Goal: Information Seeking & Learning: Check status

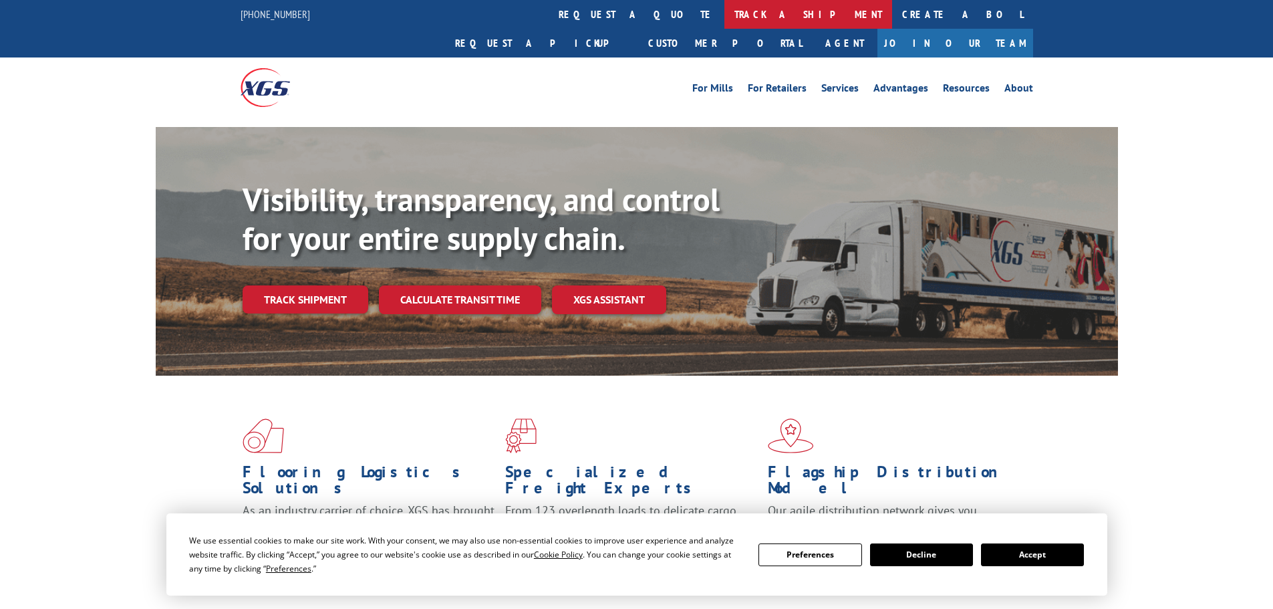
click at [725, 22] on link "track a shipment" at bounding box center [809, 14] width 168 height 29
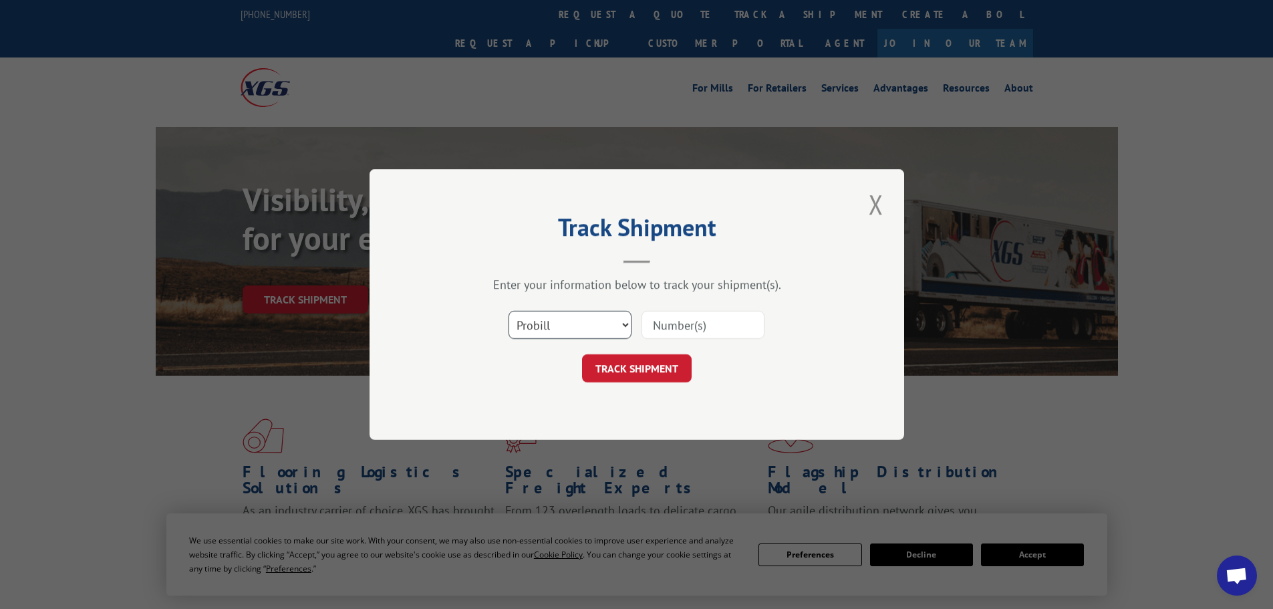
click at [576, 330] on select "Select category... Probill BOL PO" at bounding box center [570, 325] width 123 height 28
select select "po"
click at [509, 311] on select "Select category... Probill BOL PO" at bounding box center [570, 325] width 123 height 28
click at [711, 316] on input at bounding box center [703, 325] width 123 height 28
paste input "81504020"
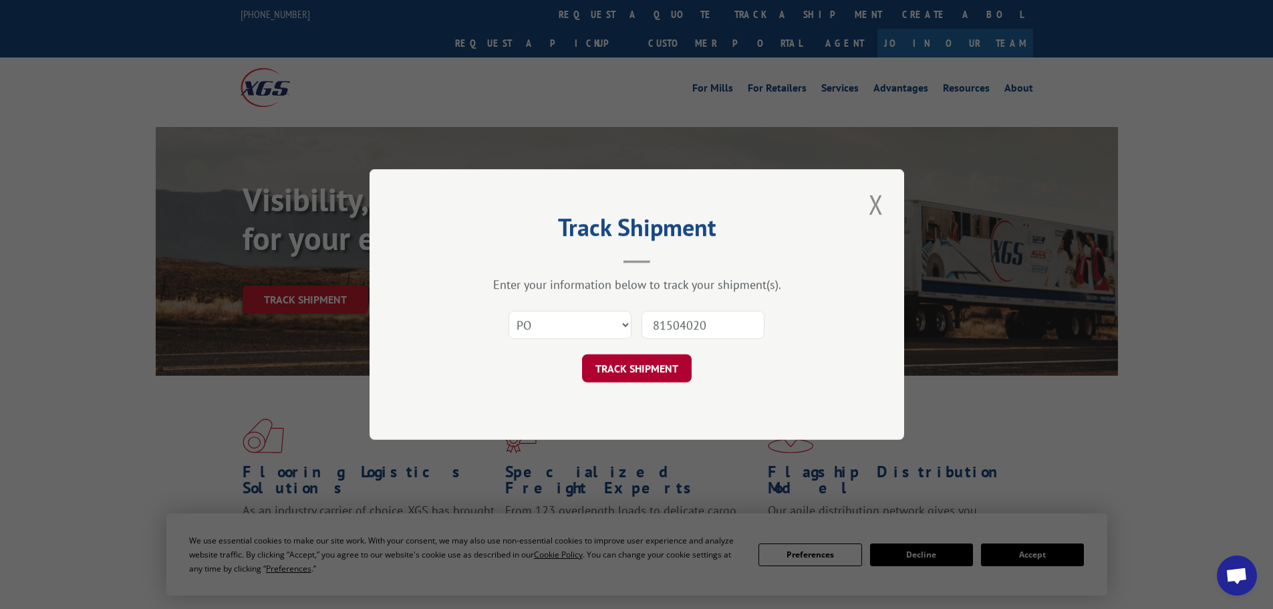
type input "81504020"
click at [662, 372] on button "TRACK SHIPMENT" at bounding box center [637, 368] width 110 height 28
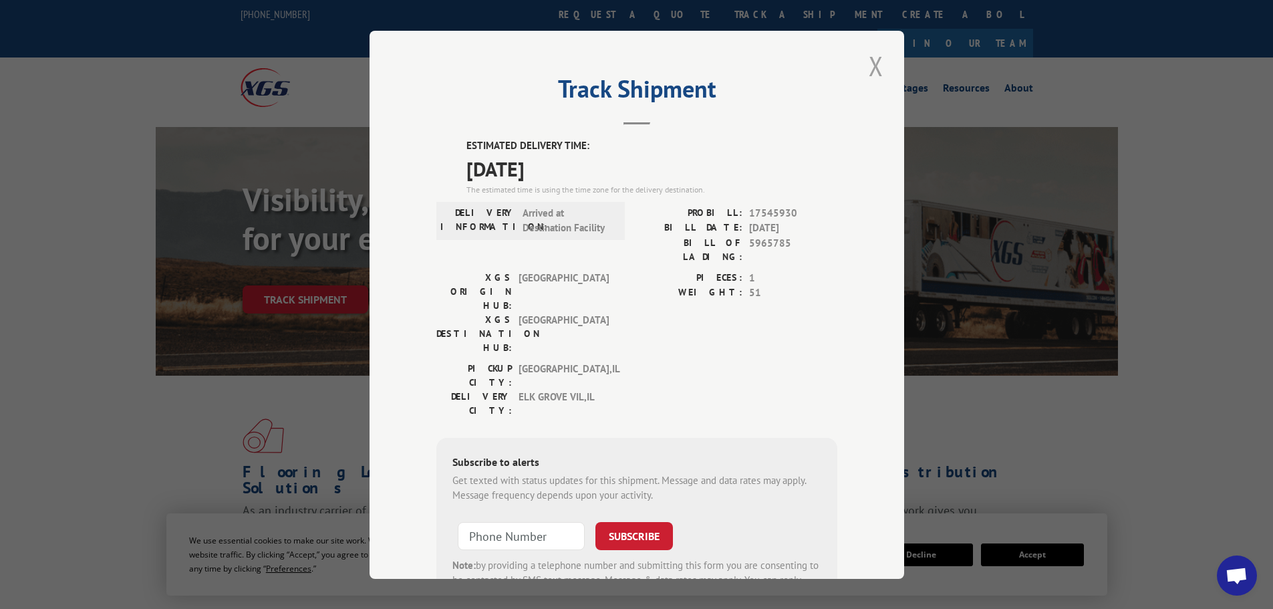
click at [872, 59] on button "Close modal" at bounding box center [876, 65] width 23 height 37
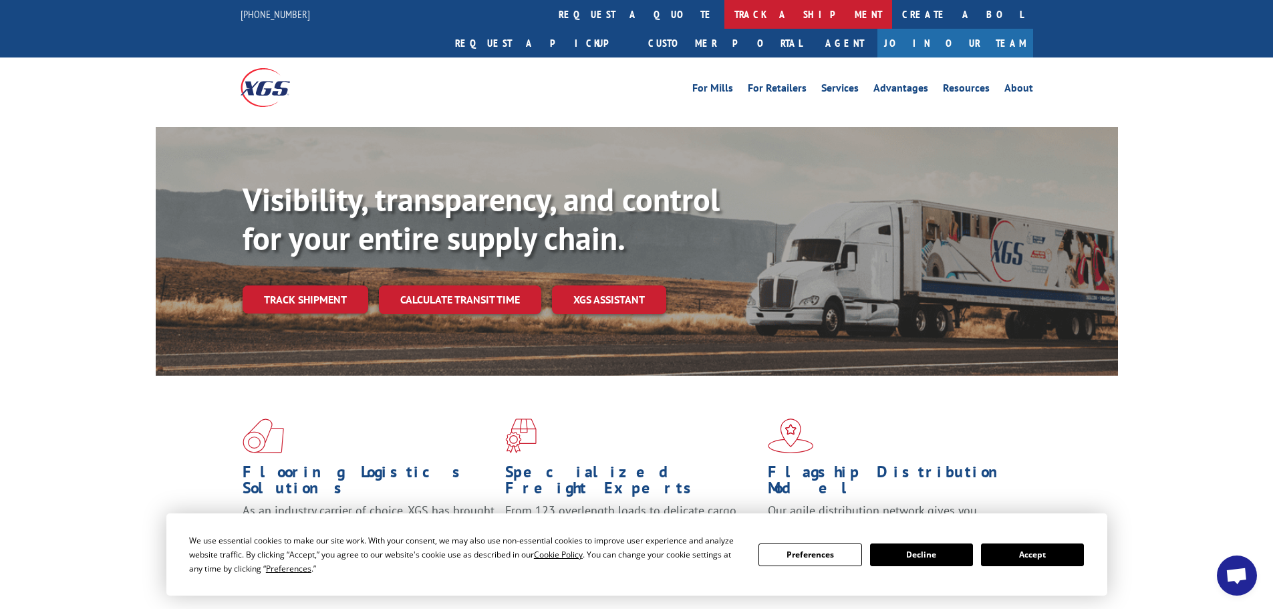
click at [725, 9] on link "track a shipment" at bounding box center [809, 14] width 168 height 29
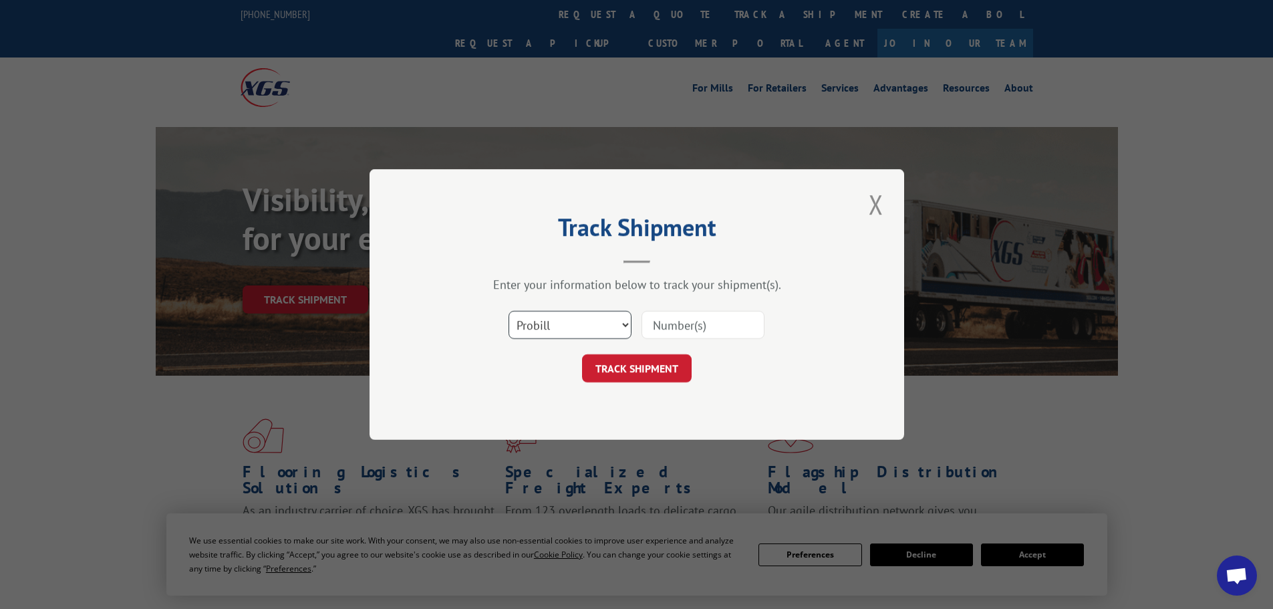
click at [541, 325] on select "Select category... Probill BOL PO" at bounding box center [570, 325] width 123 height 28
select select "po"
click at [509, 311] on select "Select category... Probill BOL PO" at bounding box center [570, 325] width 123 height 28
paste input "81503963"
type input "81503963"
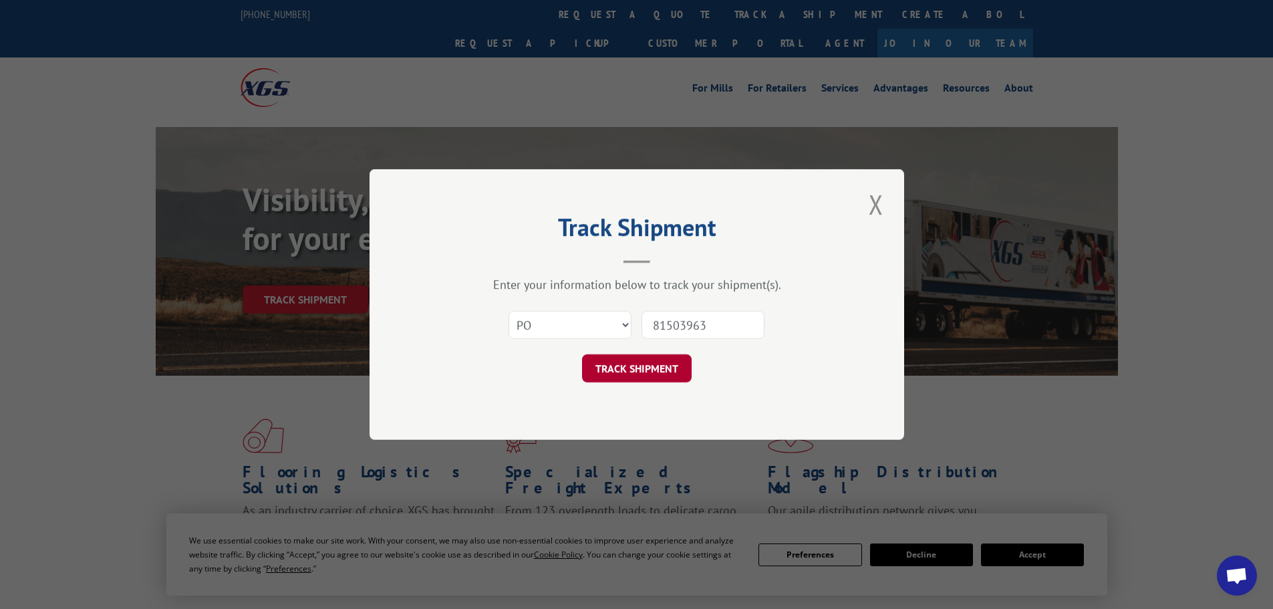
click at [649, 379] on button "TRACK SHIPMENT" at bounding box center [637, 368] width 110 height 28
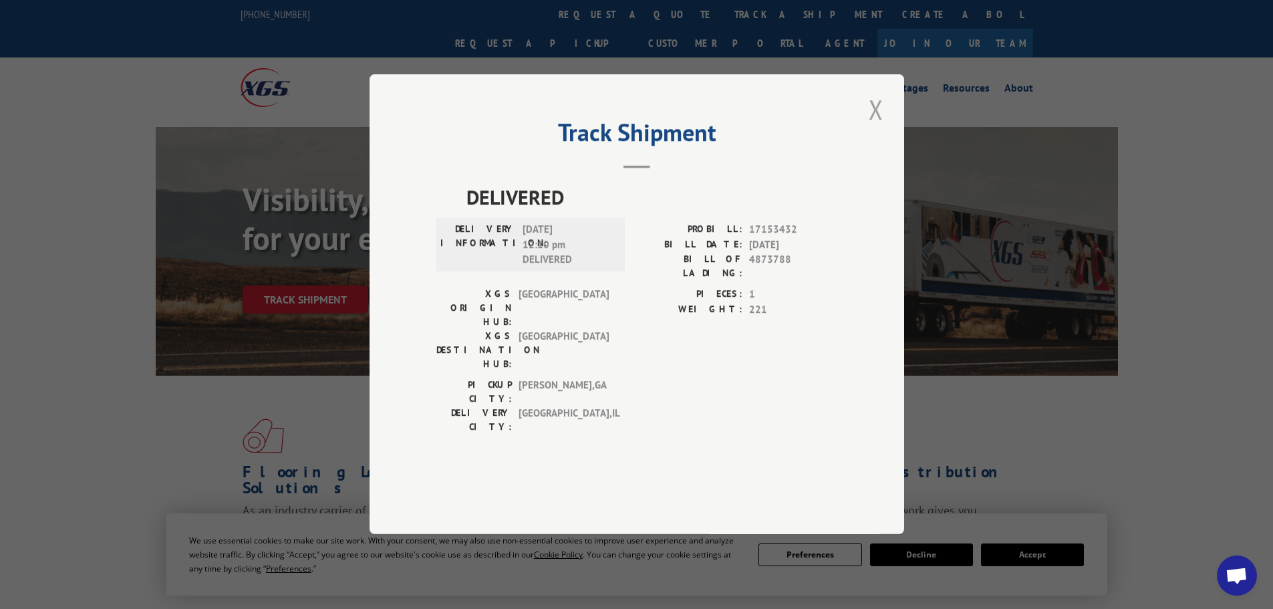
click at [870, 128] on button "Close modal" at bounding box center [876, 109] width 23 height 37
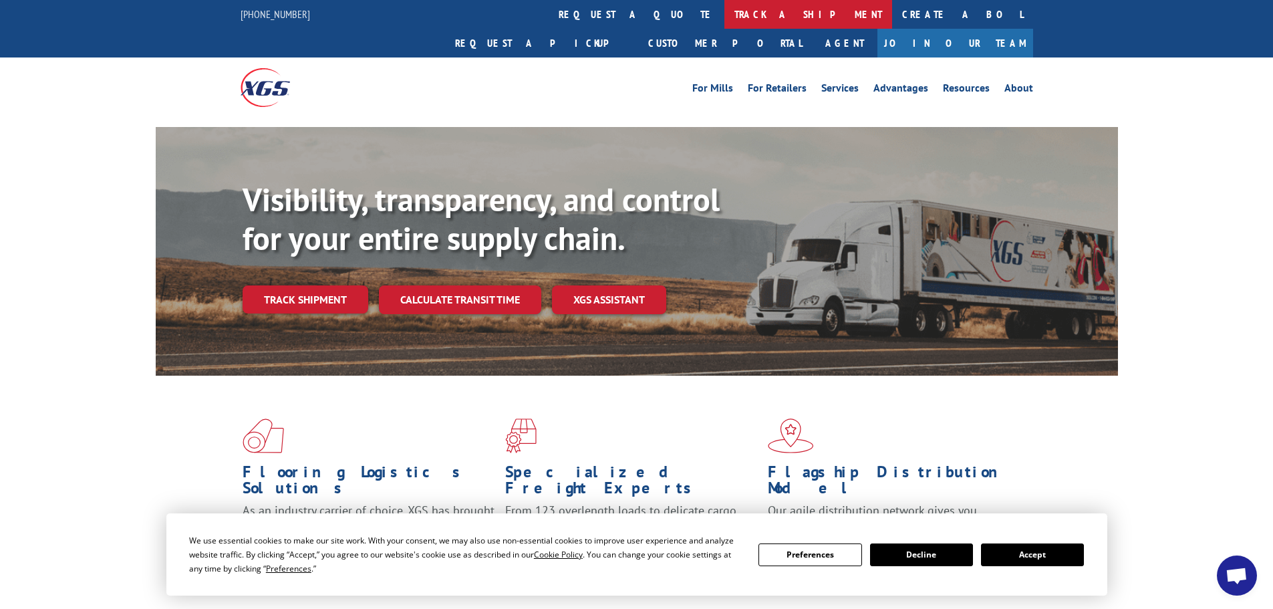
click at [725, 12] on link "track a shipment" at bounding box center [809, 14] width 168 height 29
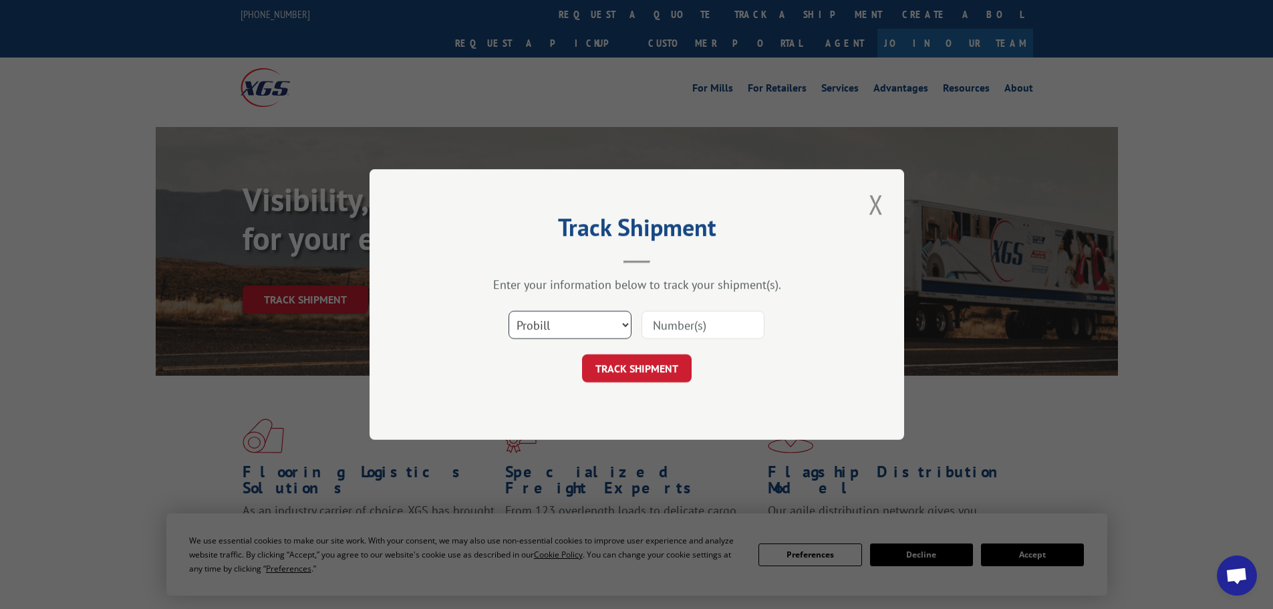
click at [576, 329] on select "Select category... Probill BOL PO" at bounding box center [570, 325] width 123 height 28
select select "po"
click at [509, 311] on select "Select category... Probill BOL PO" at bounding box center [570, 325] width 123 height 28
click at [691, 325] on input at bounding box center [703, 325] width 123 height 28
paste input "81504020"
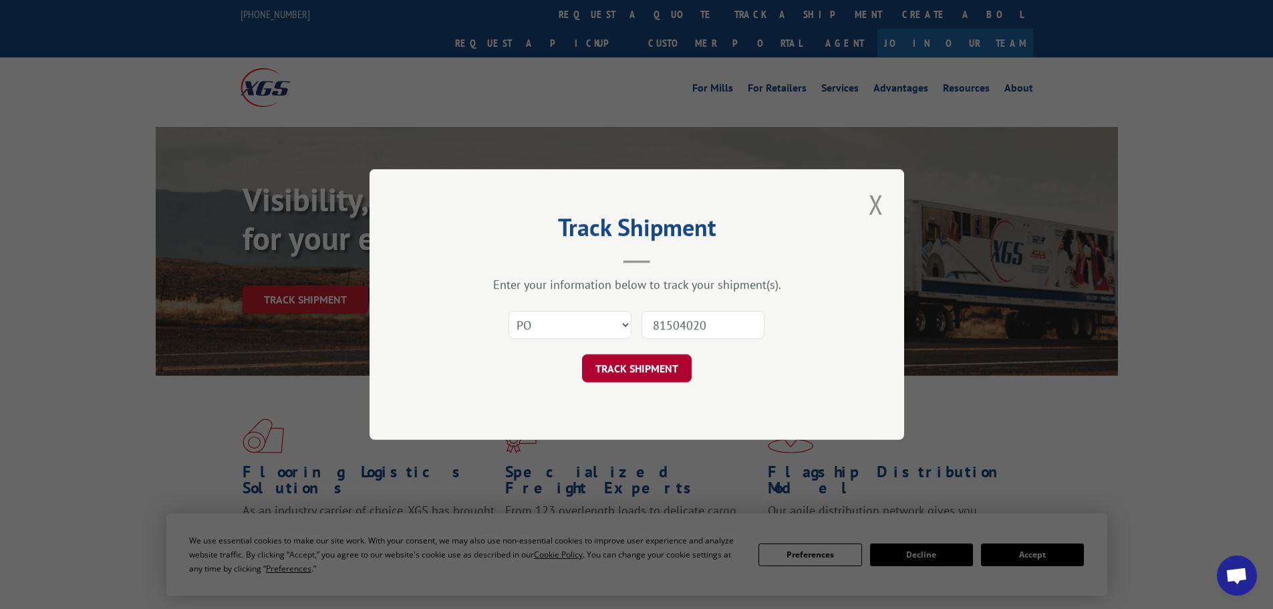
type input "81504020"
click at [637, 365] on button "TRACK SHIPMENT" at bounding box center [637, 368] width 110 height 28
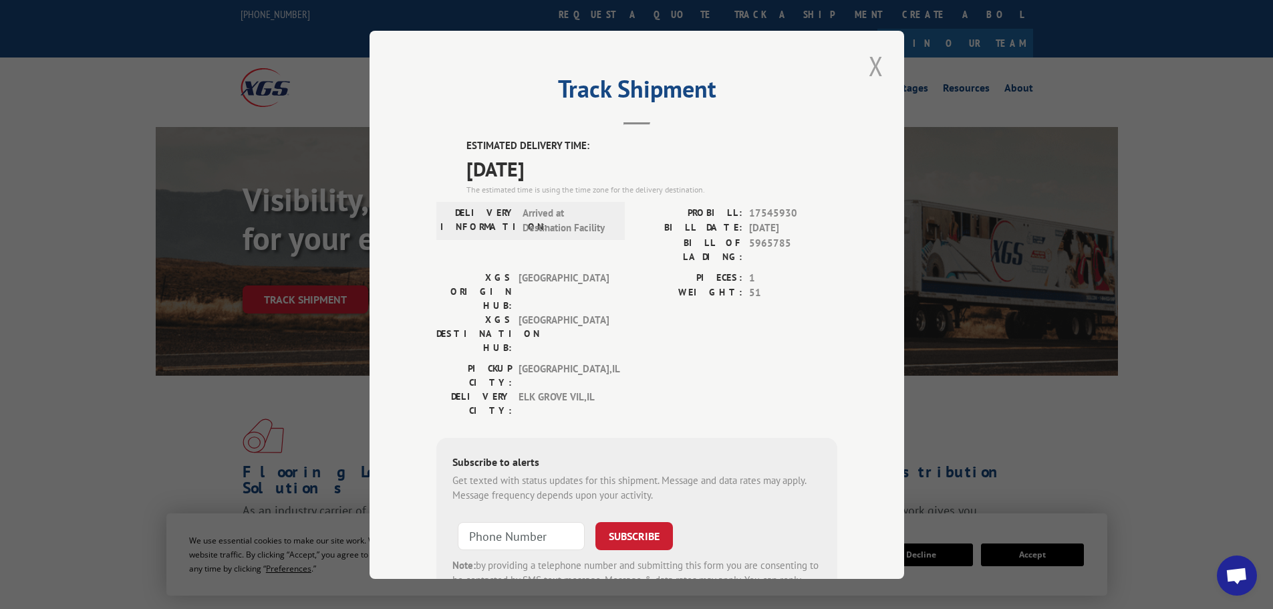
click at [877, 68] on button "Close modal" at bounding box center [876, 65] width 23 height 37
